Goal: Transaction & Acquisition: Book appointment/travel/reservation

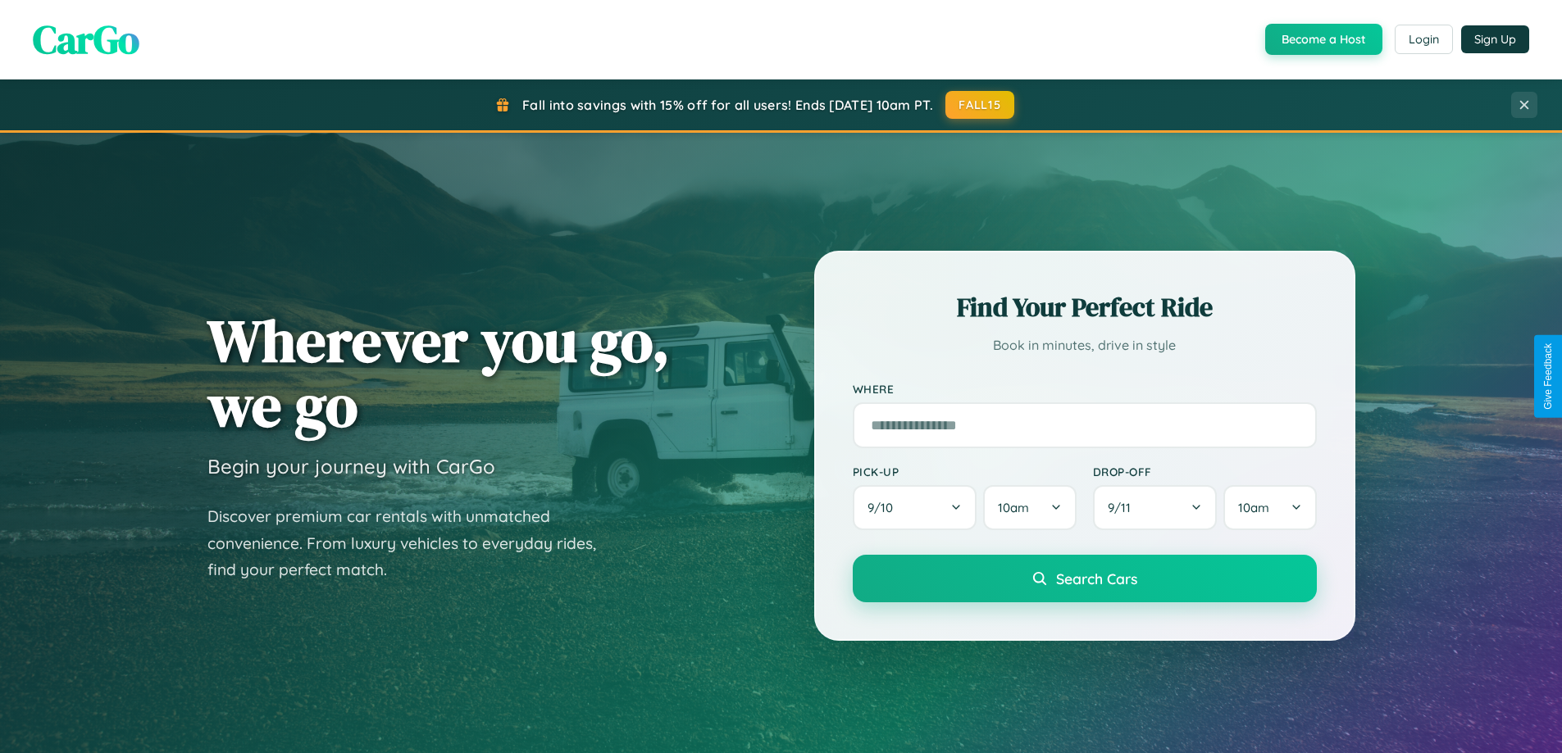
scroll to position [1128, 0]
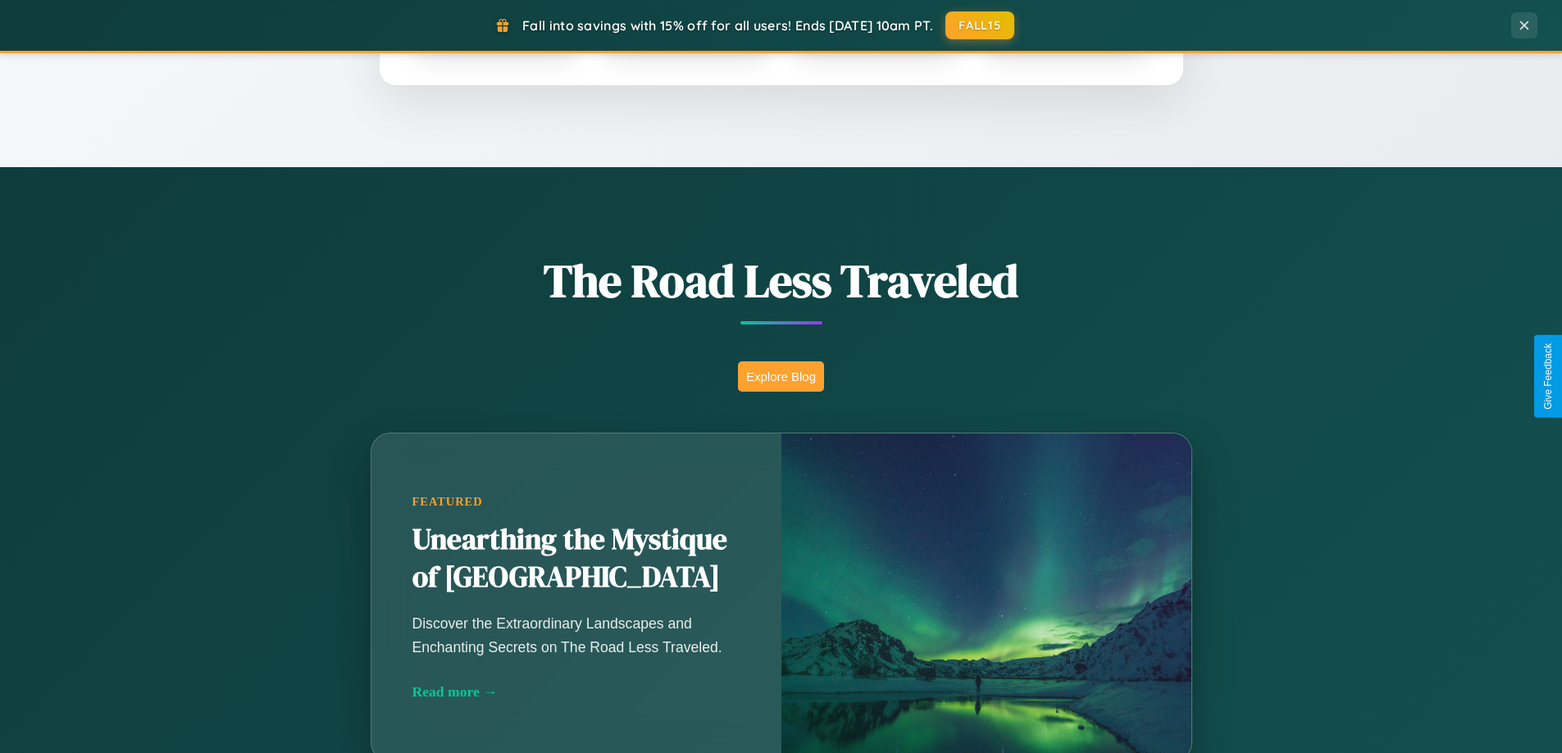
click at [780, 376] on button "Explore Blog" at bounding box center [781, 377] width 86 height 30
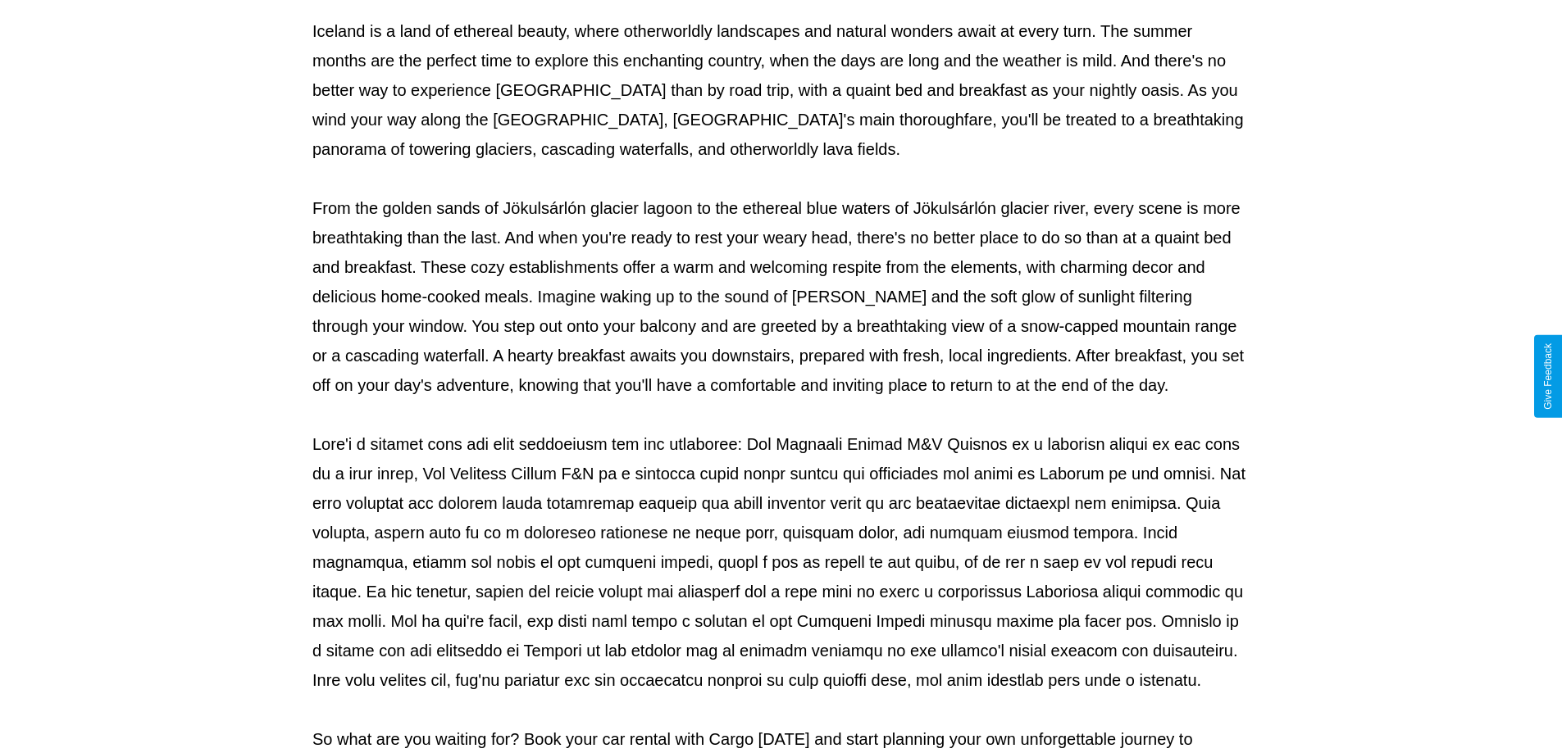
scroll to position [530, 0]
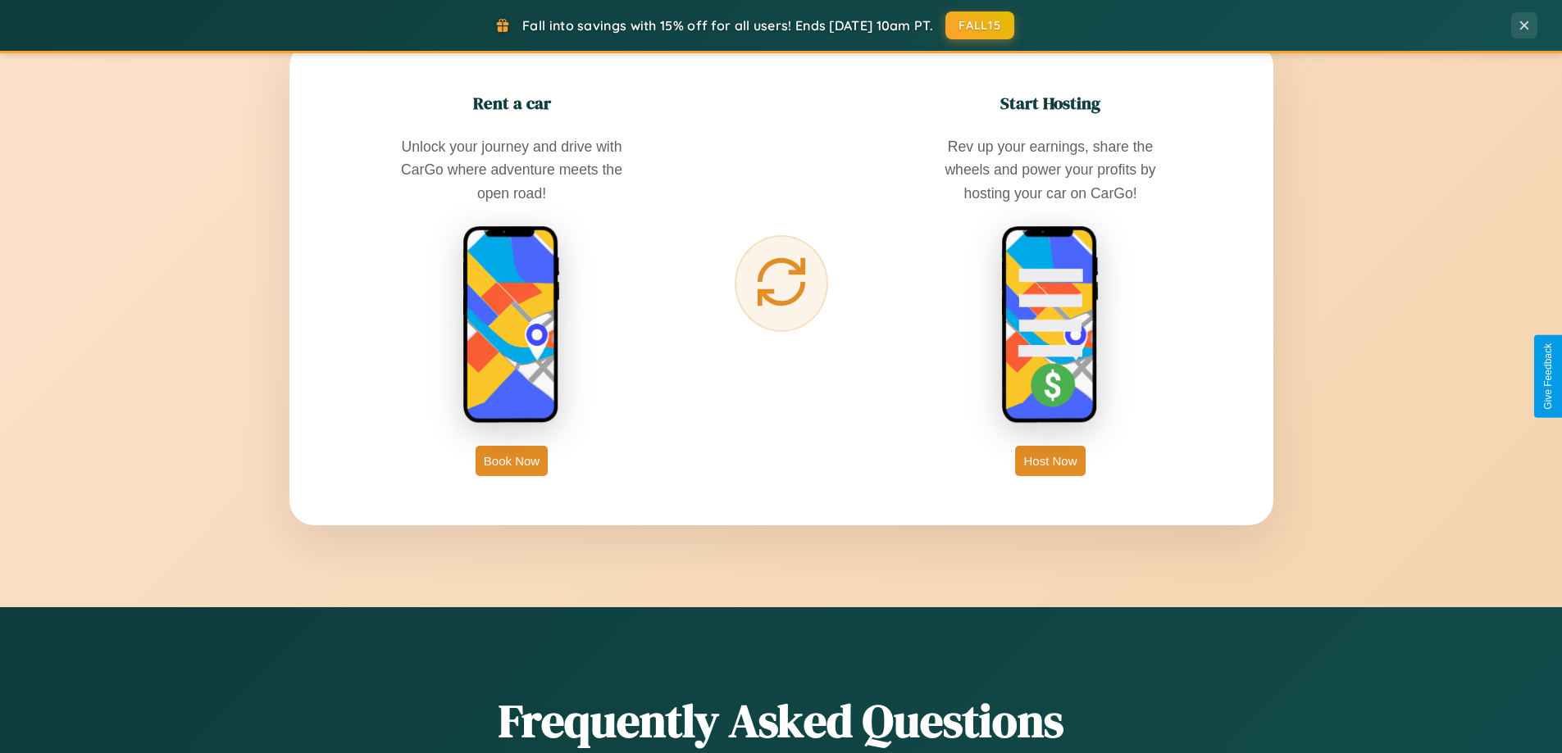
scroll to position [2634, 0]
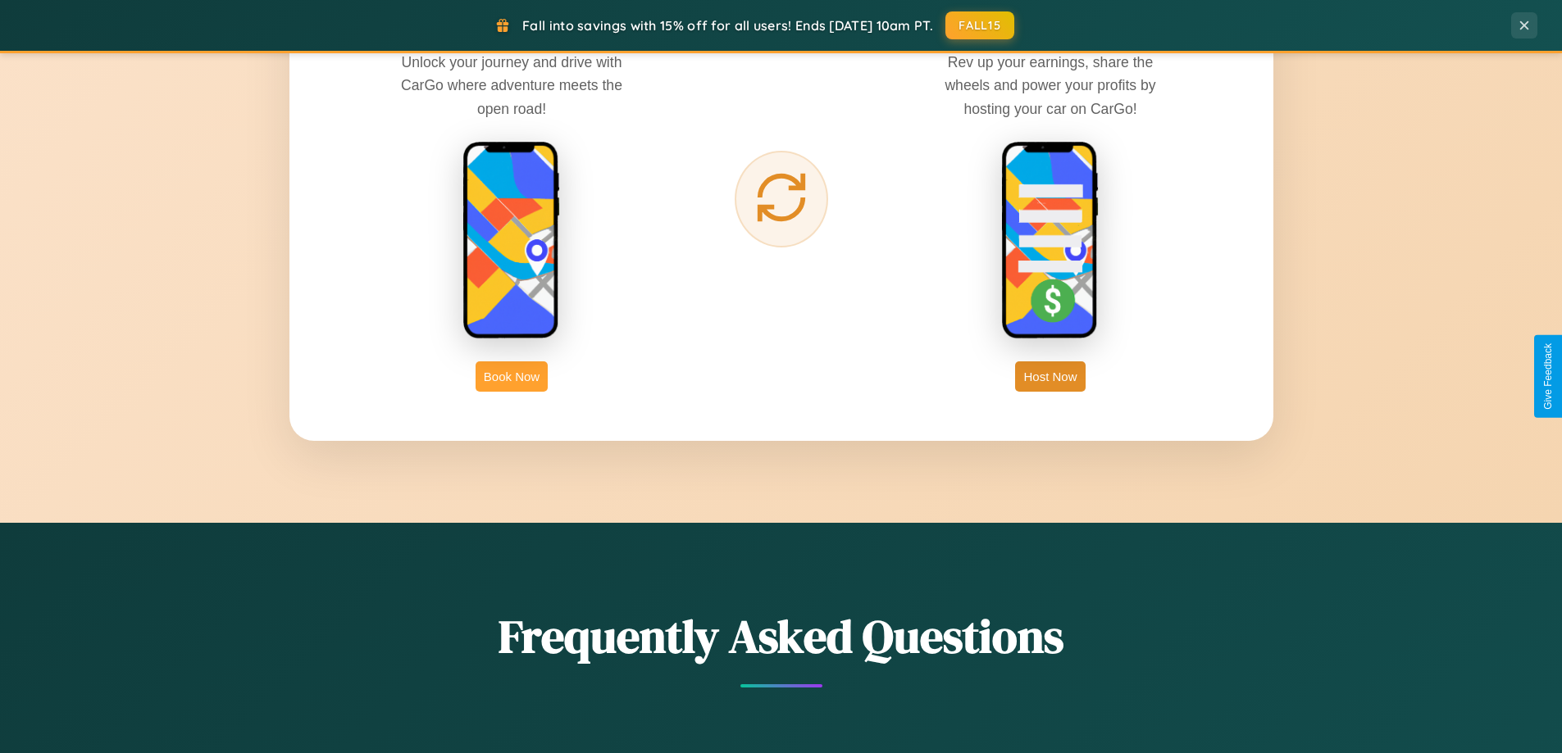
click at [512, 376] on button "Book Now" at bounding box center [512, 377] width 72 height 30
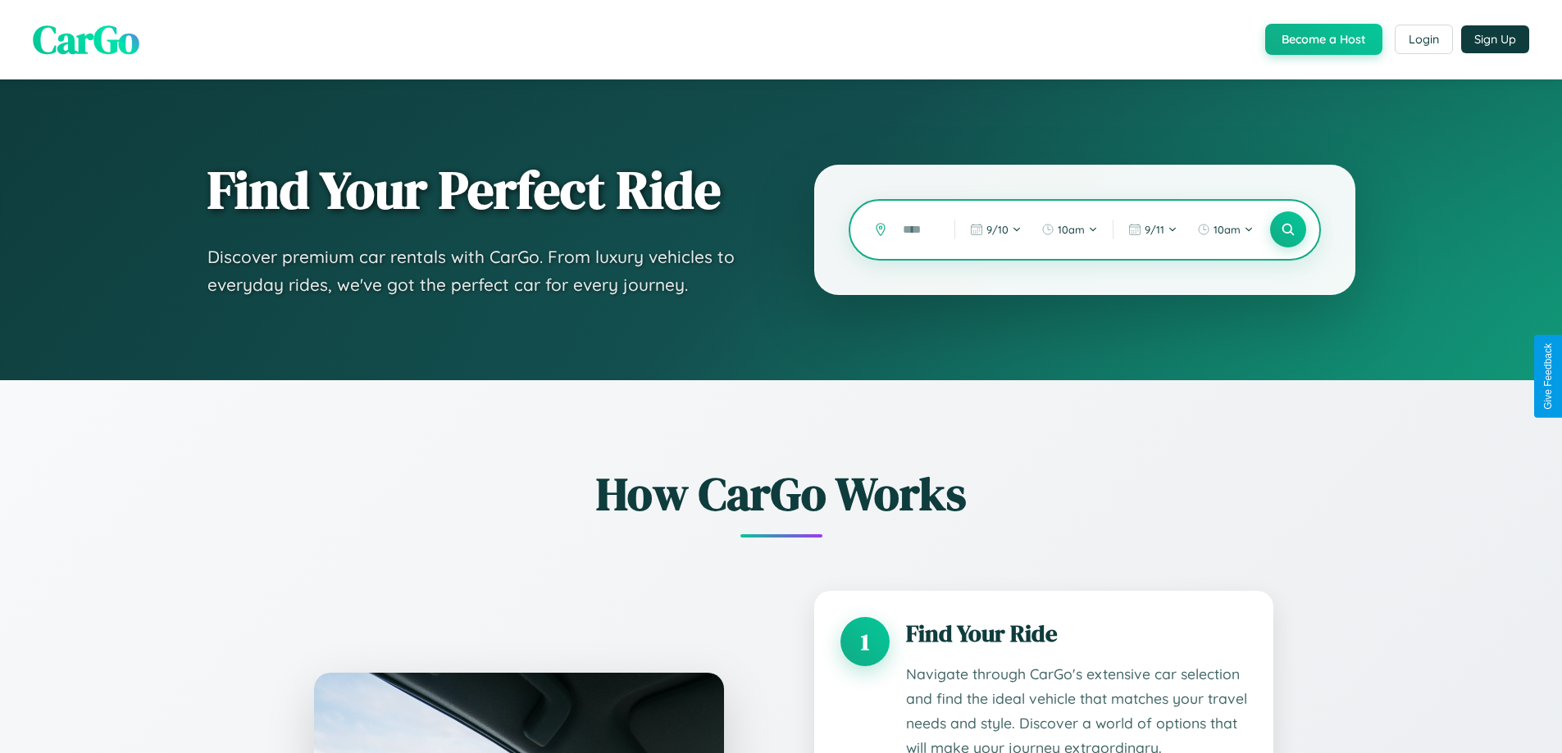
click at [917, 230] on input "text" at bounding box center [915, 230] width 43 height 29
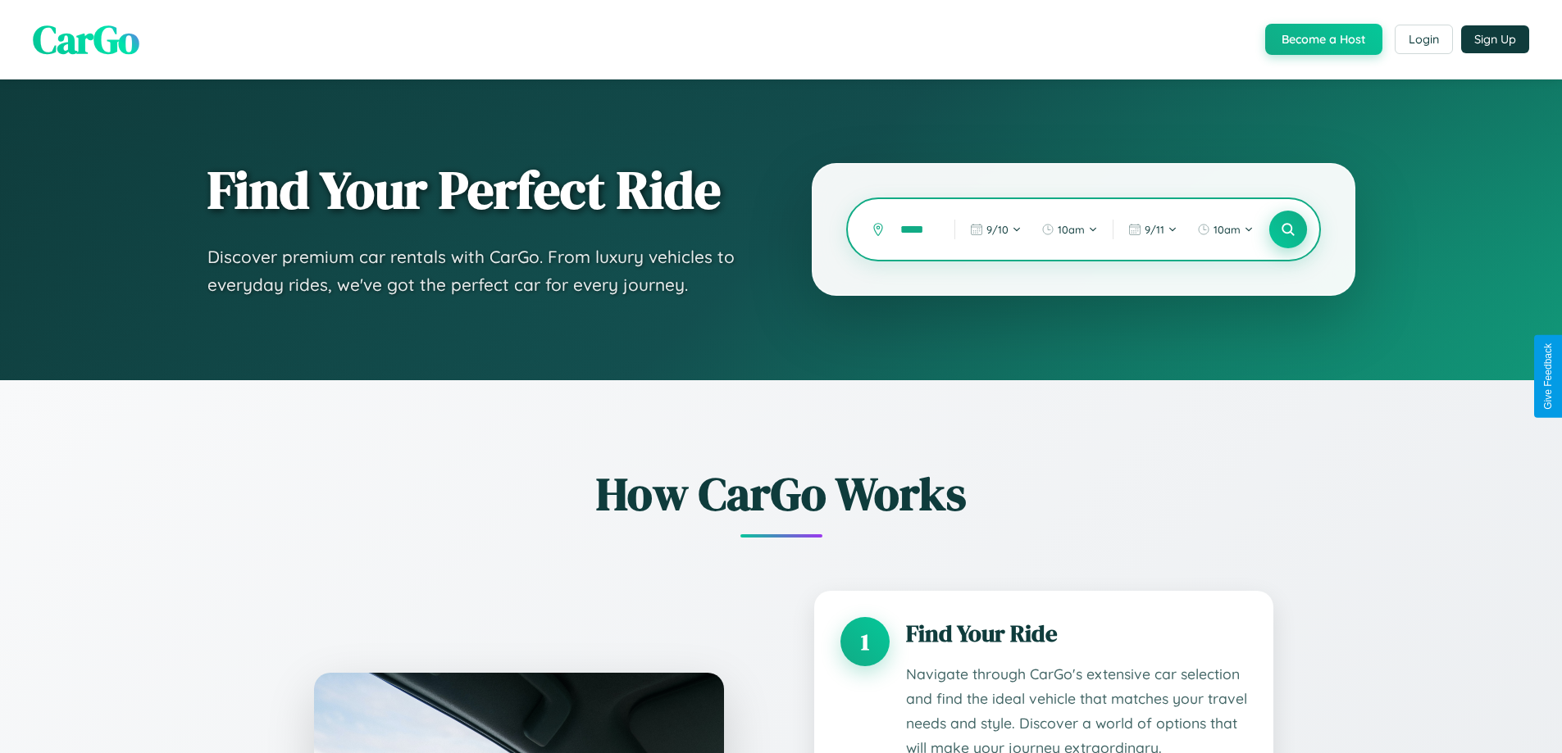
type input "*****"
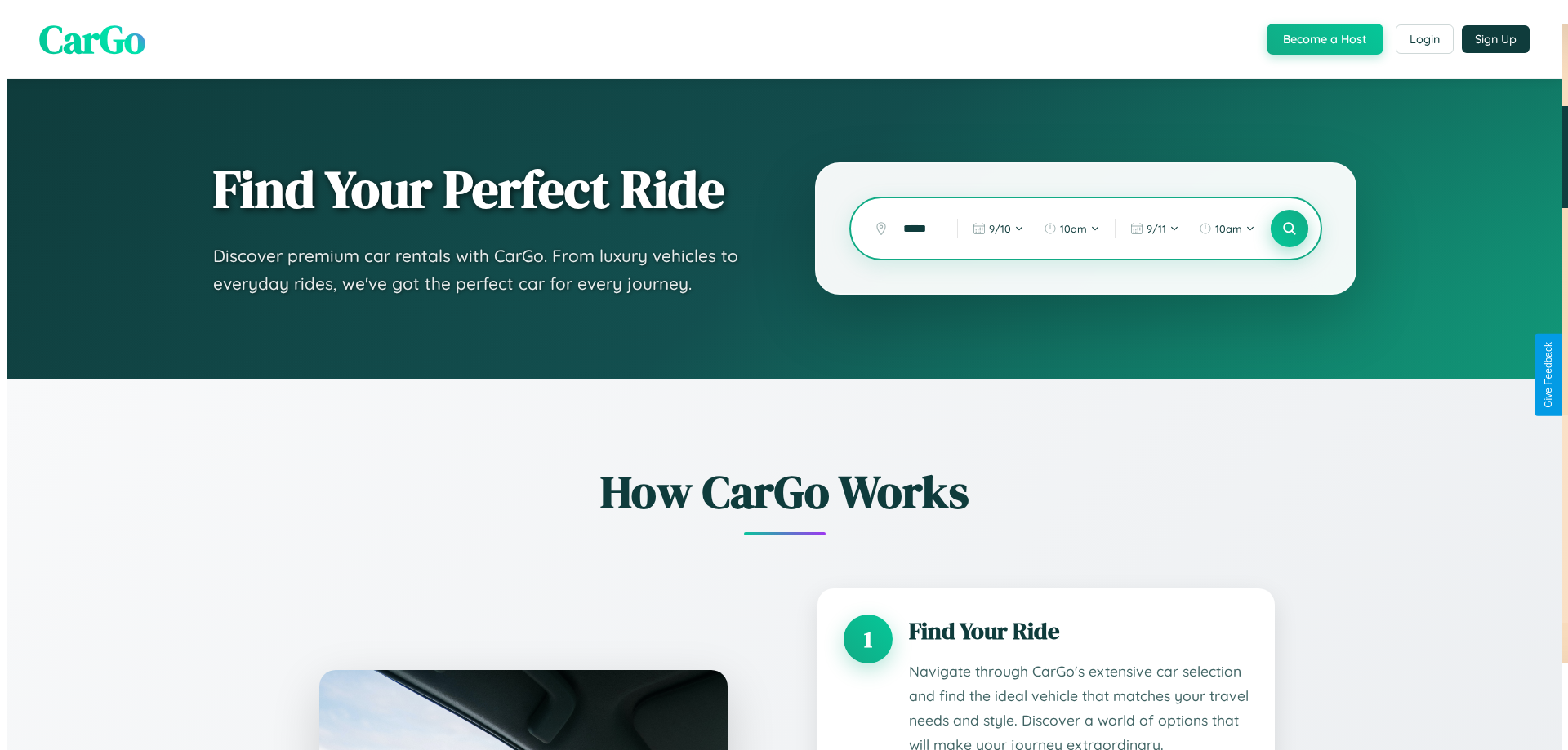
scroll to position [0, 0]
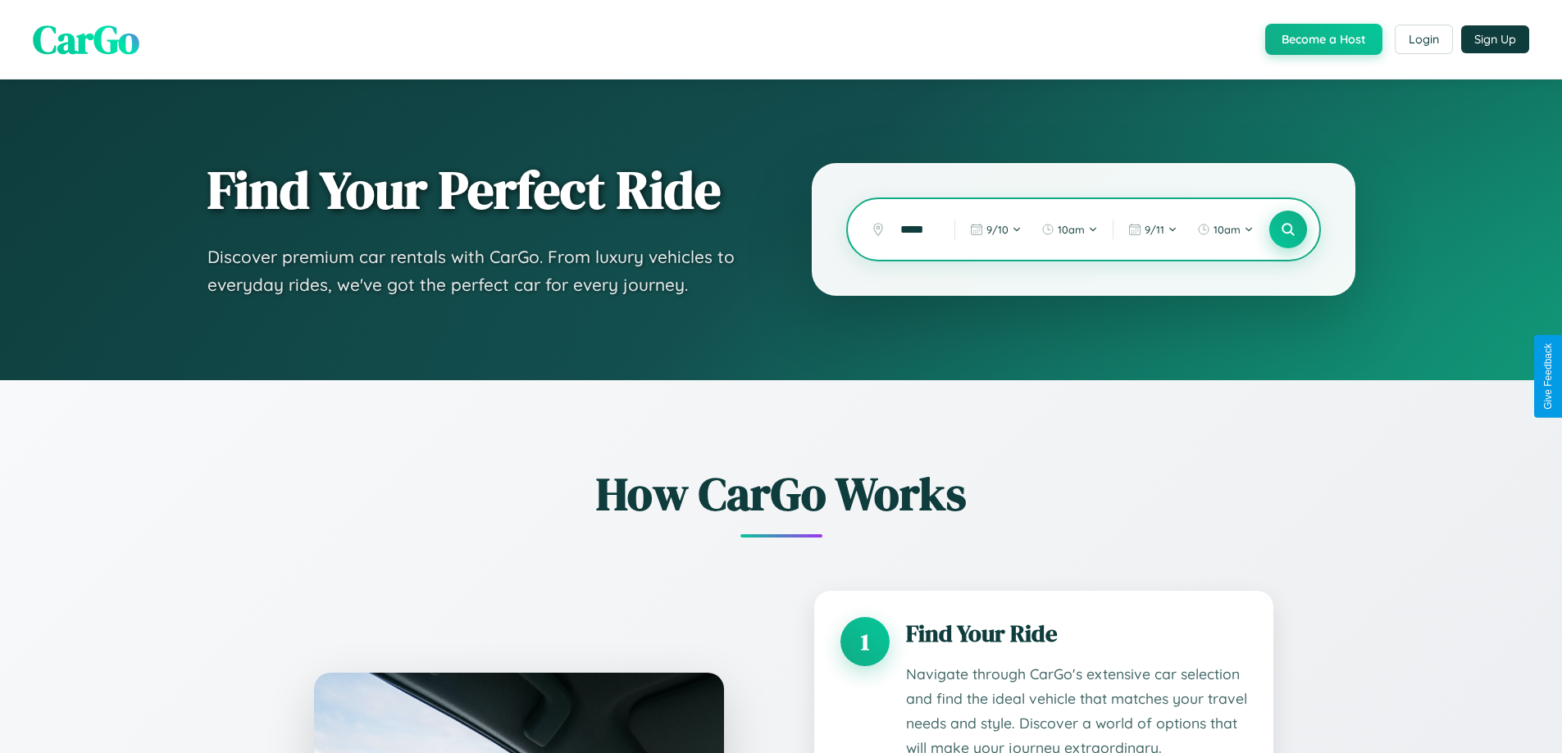
click at [1287, 230] on icon at bounding box center [1288, 230] width 16 height 16
